Goal: Task Accomplishment & Management: Use online tool/utility

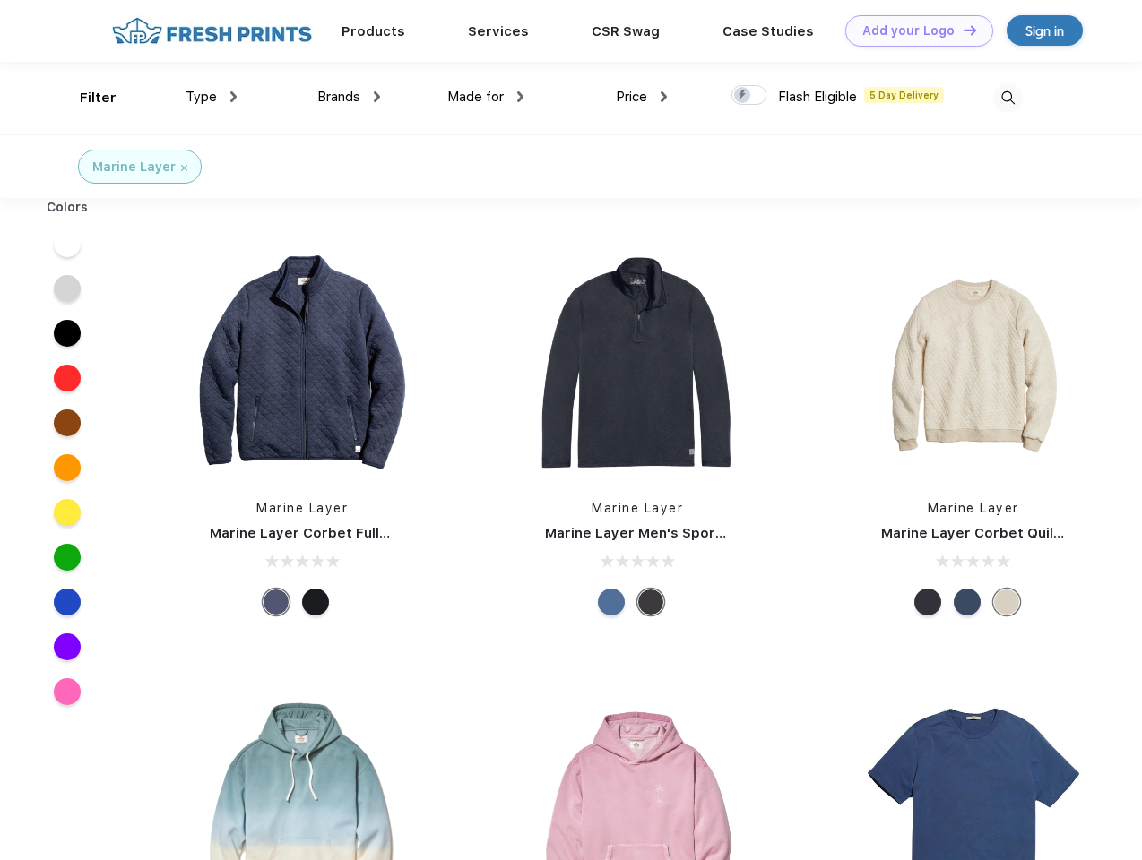
click at [912, 30] on link "Add your Logo Design Tool" at bounding box center [919, 30] width 148 height 31
click at [0, 0] on div "Design Tool" at bounding box center [0, 0] width 0 height 0
click at [961, 30] on link "Add your Logo Design Tool" at bounding box center [919, 30] width 148 height 31
click at [86, 98] on div "Filter" at bounding box center [98, 98] width 37 height 21
click at [211, 97] on span "Type" at bounding box center [200, 97] width 31 height 16
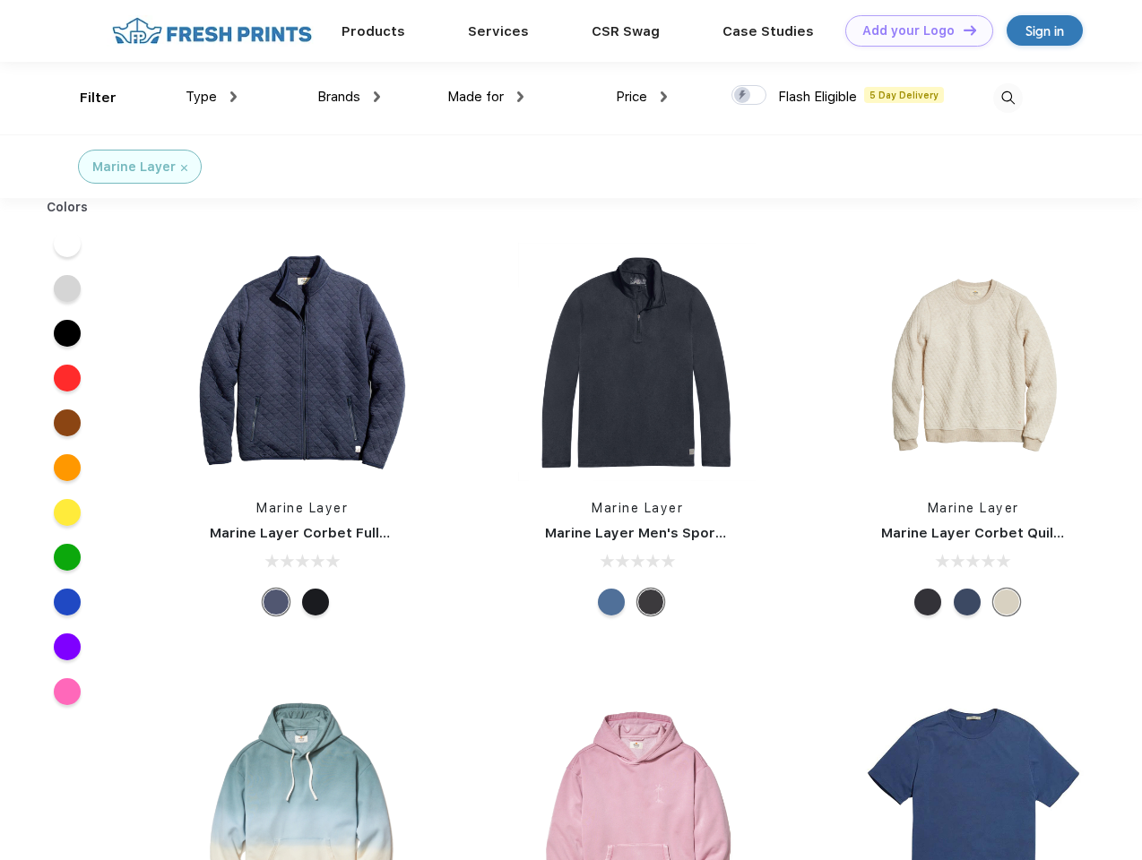
click at [349, 97] on span "Brands" at bounding box center [338, 97] width 43 height 16
click at [486, 97] on span "Made for" at bounding box center [475, 97] width 56 height 16
click at [642, 97] on span "Price" at bounding box center [631, 97] width 31 height 16
click at [749, 96] on div at bounding box center [748, 95] width 35 height 20
click at [743, 96] on input "checkbox" at bounding box center [737, 90] width 12 height 12
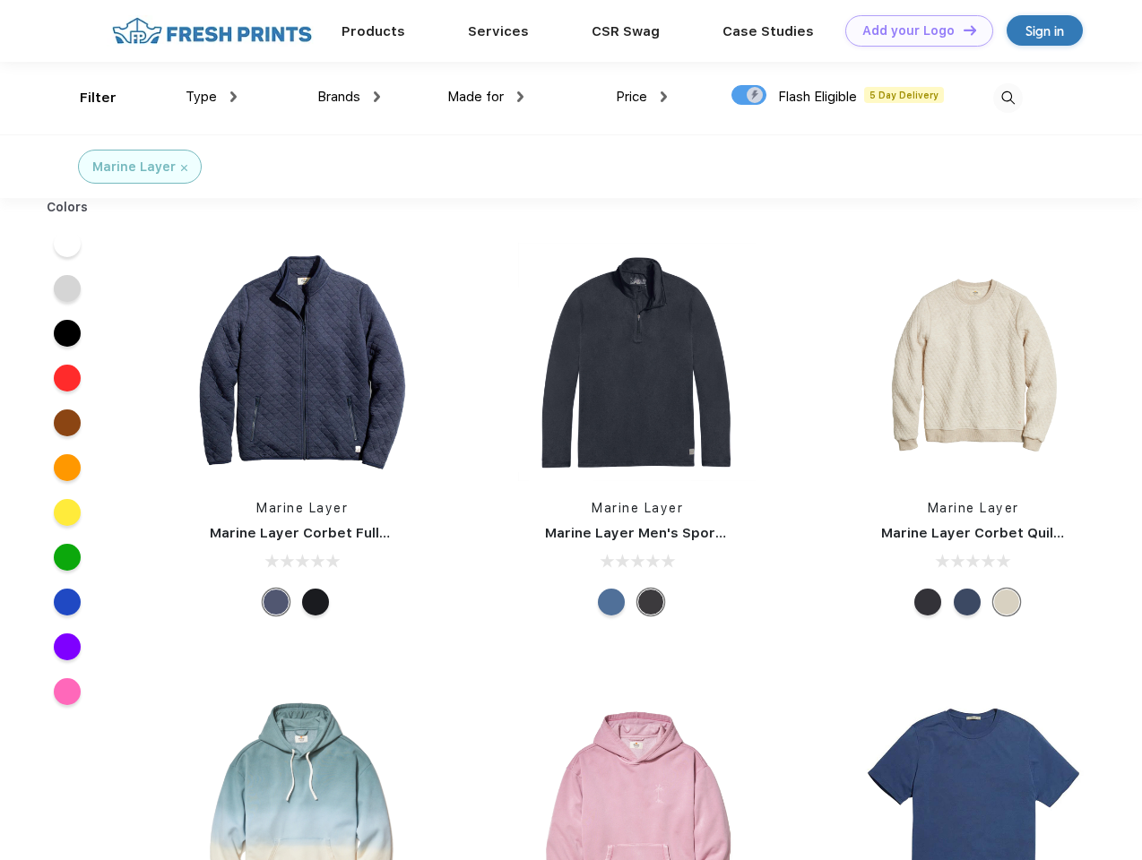
click at [1007, 98] on img at bounding box center [1008, 98] width 30 height 30
